Goal: Task Accomplishment & Management: Understand process/instructions

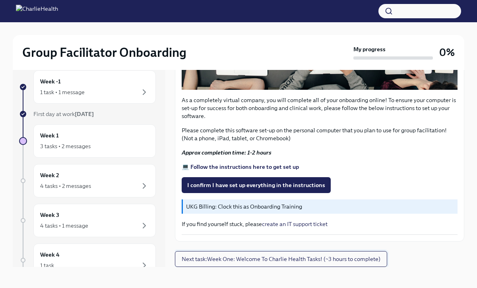
scroll to position [14, 0]
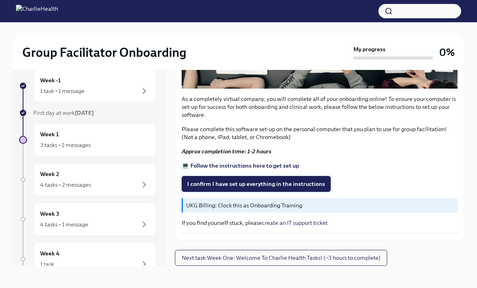
click at [241, 187] on span "I confirm I have set up everything in the instructions" at bounding box center [256, 184] width 138 height 8
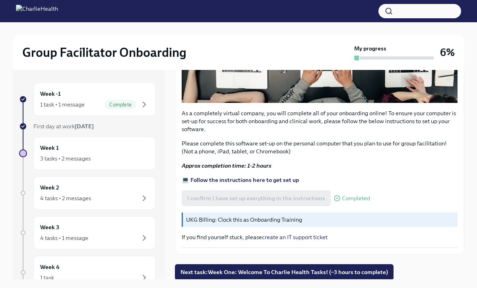
scroll to position [236, 0]
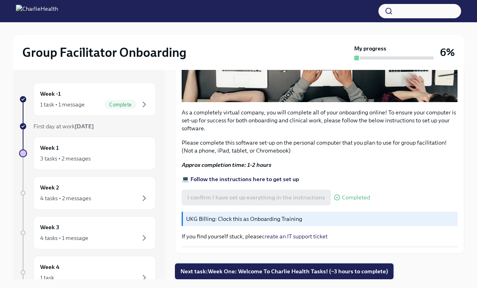
click at [219, 270] on span "Next task : Week One: Welcome To Charlie Health Tasks! (~3 hours to complete)" at bounding box center [283, 271] width 207 height 8
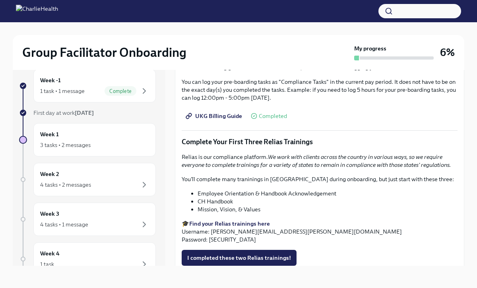
scroll to position [799, 0]
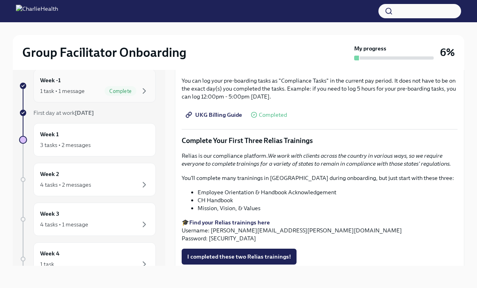
click at [78, 85] on div "Week -1 1 task • 1 message Complete" at bounding box center [94, 86] width 109 height 20
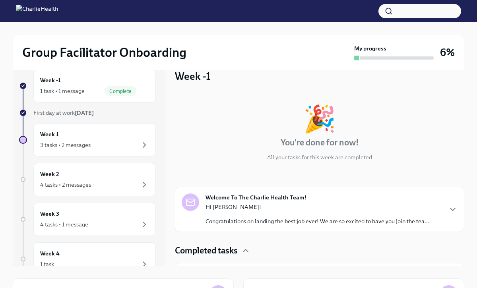
scroll to position [23, 0]
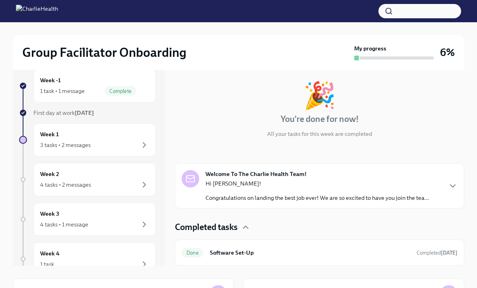
click at [253, 187] on p "Hi [PERSON_NAME]!" at bounding box center [317, 184] width 224 height 8
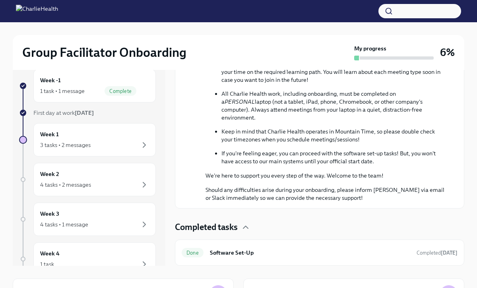
scroll to position [399, 0]
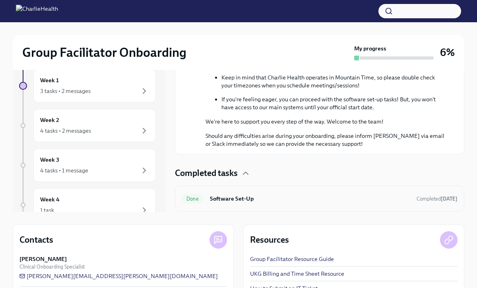
click at [258, 198] on h6 "Software Set-Up" at bounding box center [310, 198] width 200 height 9
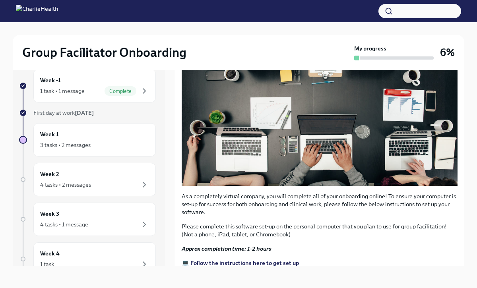
scroll to position [236, 0]
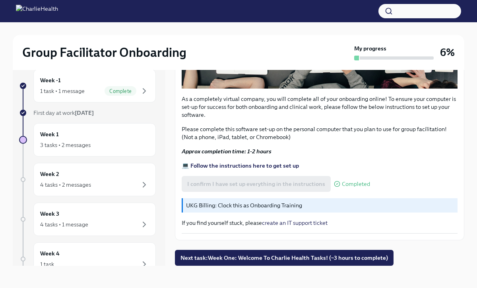
click at [239, 164] on strong "💻 Follow the instructions here to get set up" at bounding box center [240, 165] width 117 height 7
click at [89, 139] on div "Week 1 3 tasks • 2 messages" at bounding box center [94, 140] width 109 height 20
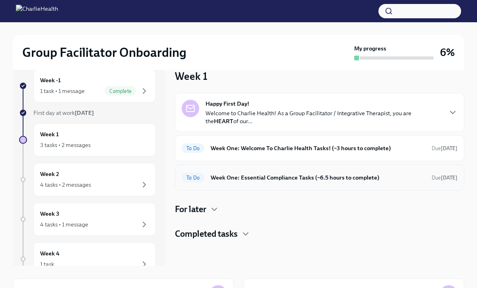
click at [282, 179] on h6 "Week One: Essential Compliance Tasks (~6.5 hours to complete)" at bounding box center [318, 177] width 215 height 9
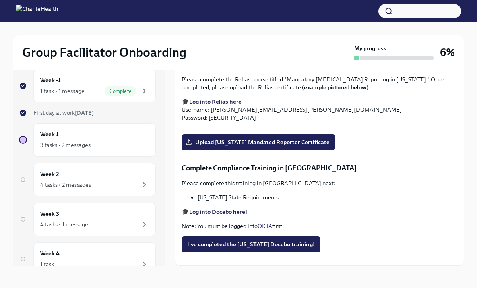
scroll to position [1399, 0]
click at [66, 147] on div "3 tasks • 2 messages" at bounding box center [65, 145] width 50 height 8
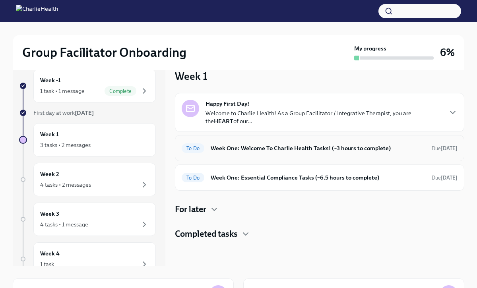
click at [259, 150] on h6 "Week One: Welcome To Charlie Health Tasks! (~3 hours to complete)" at bounding box center [318, 148] width 215 height 9
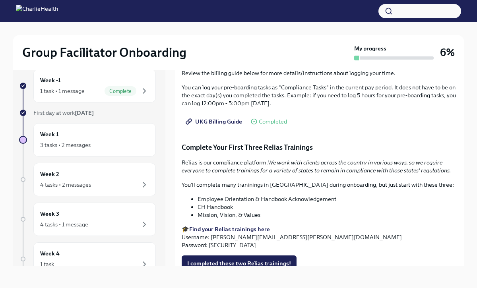
scroll to position [791, 0]
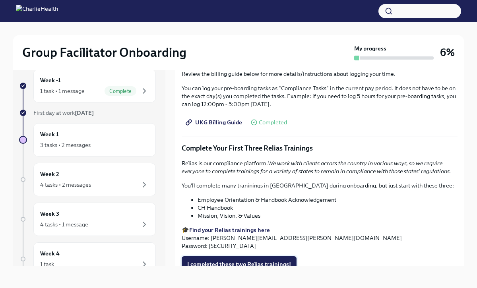
click at [239, 260] on span "I completed these two Relias trainings!" at bounding box center [239, 264] width 104 height 8
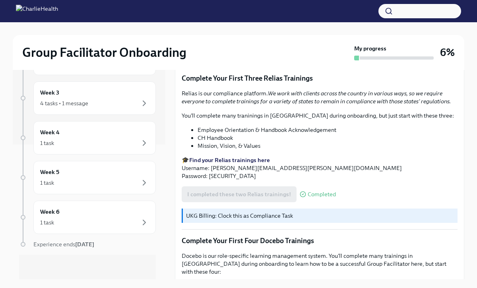
scroll to position [136, 0]
click at [64, 192] on div "Week 5 1 task" at bounding box center [94, 176] width 122 height 33
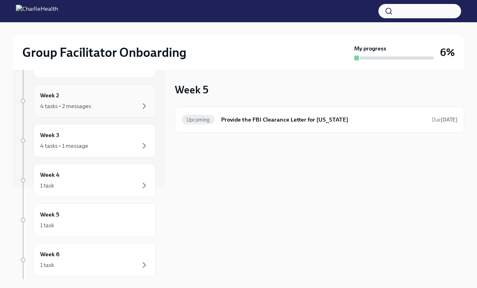
scroll to position [115, 0]
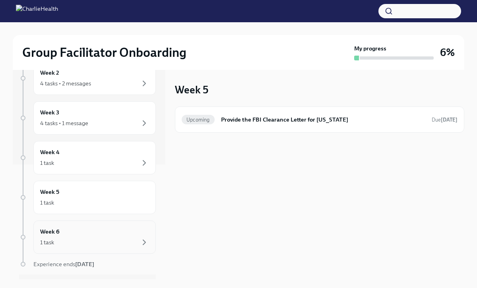
click at [97, 231] on div "Week 6 1 task" at bounding box center [94, 237] width 109 height 20
click at [87, 234] on div "Week 6 1 task" at bounding box center [94, 237] width 109 height 20
click at [87, 211] on div "Week 5 1 task" at bounding box center [94, 197] width 122 height 33
click at [88, 158] on div "1 task" at bounding box center [94, 163] width 109 height 10
click at [88, 128] on div "Week 3 4 tasks • 1 message" at bounding box center [94, 117] width 122 height 33
